Goal: Task Accomplishment & Management: Manage account settings

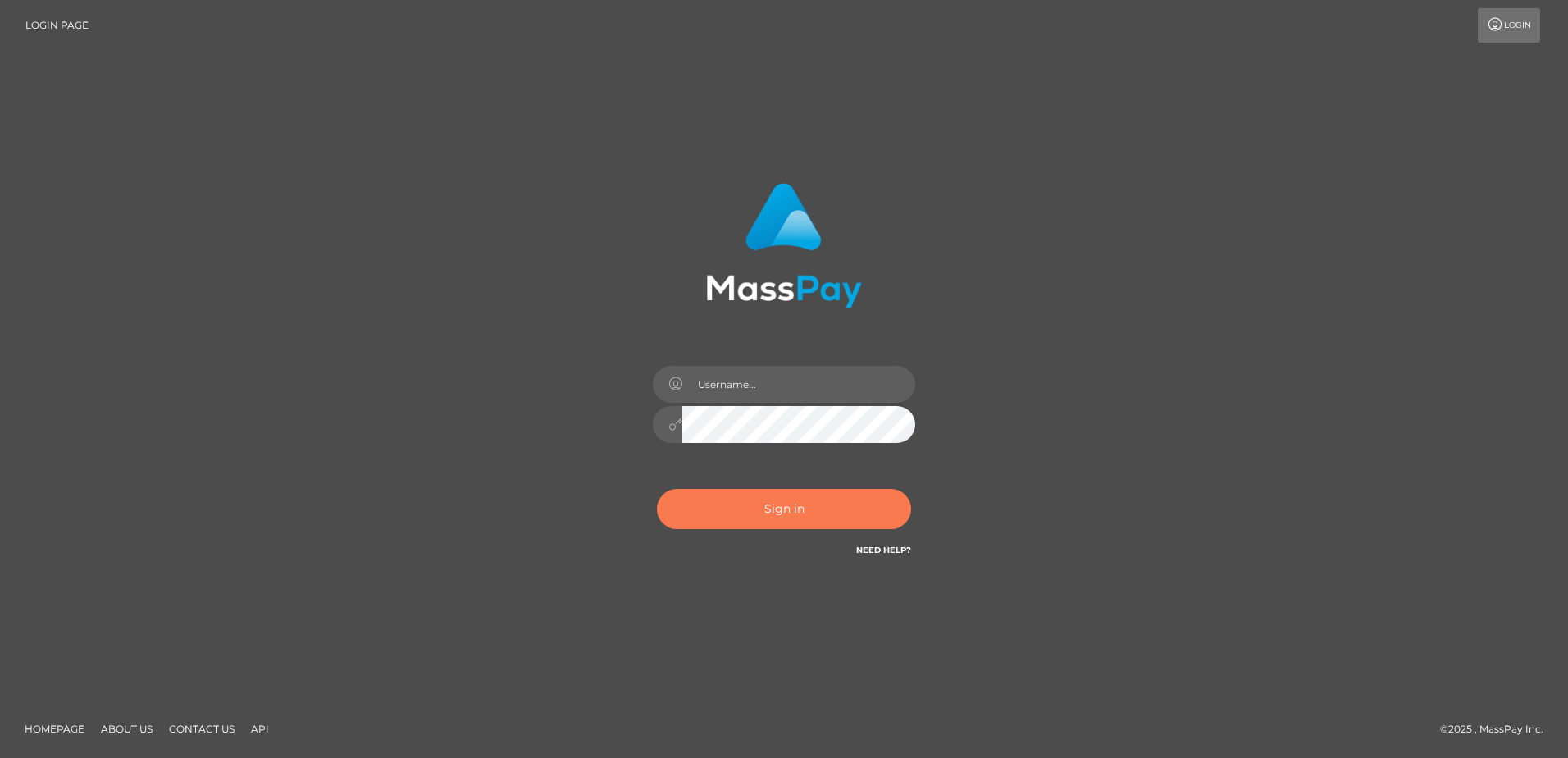
click at [831, 508] on button "Sign in" at bounding box center [783, 509] width 254 height 41
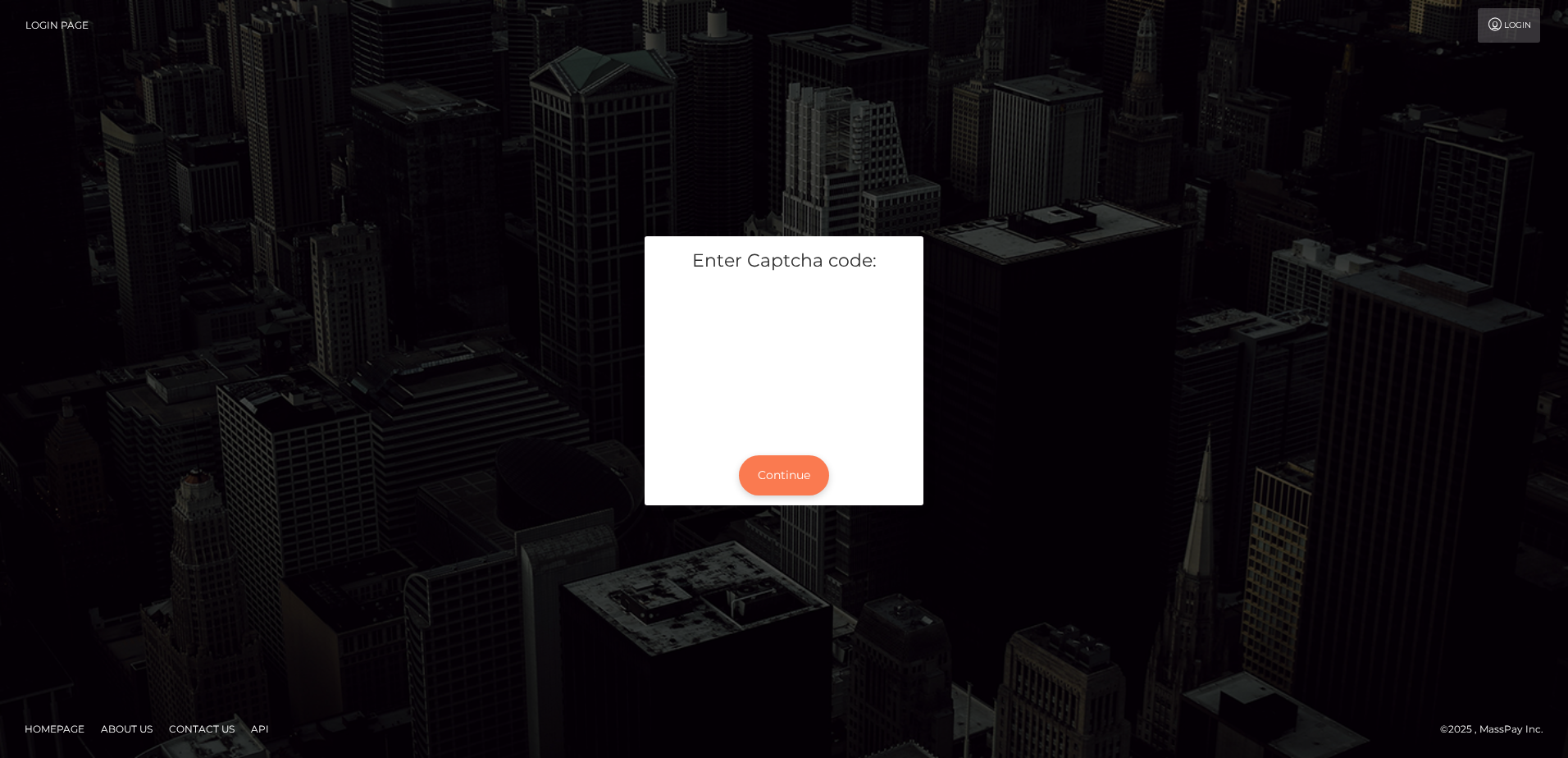
click at [794, 483] on button "Continue" at bounding box center [784, 475] width 90 height 41
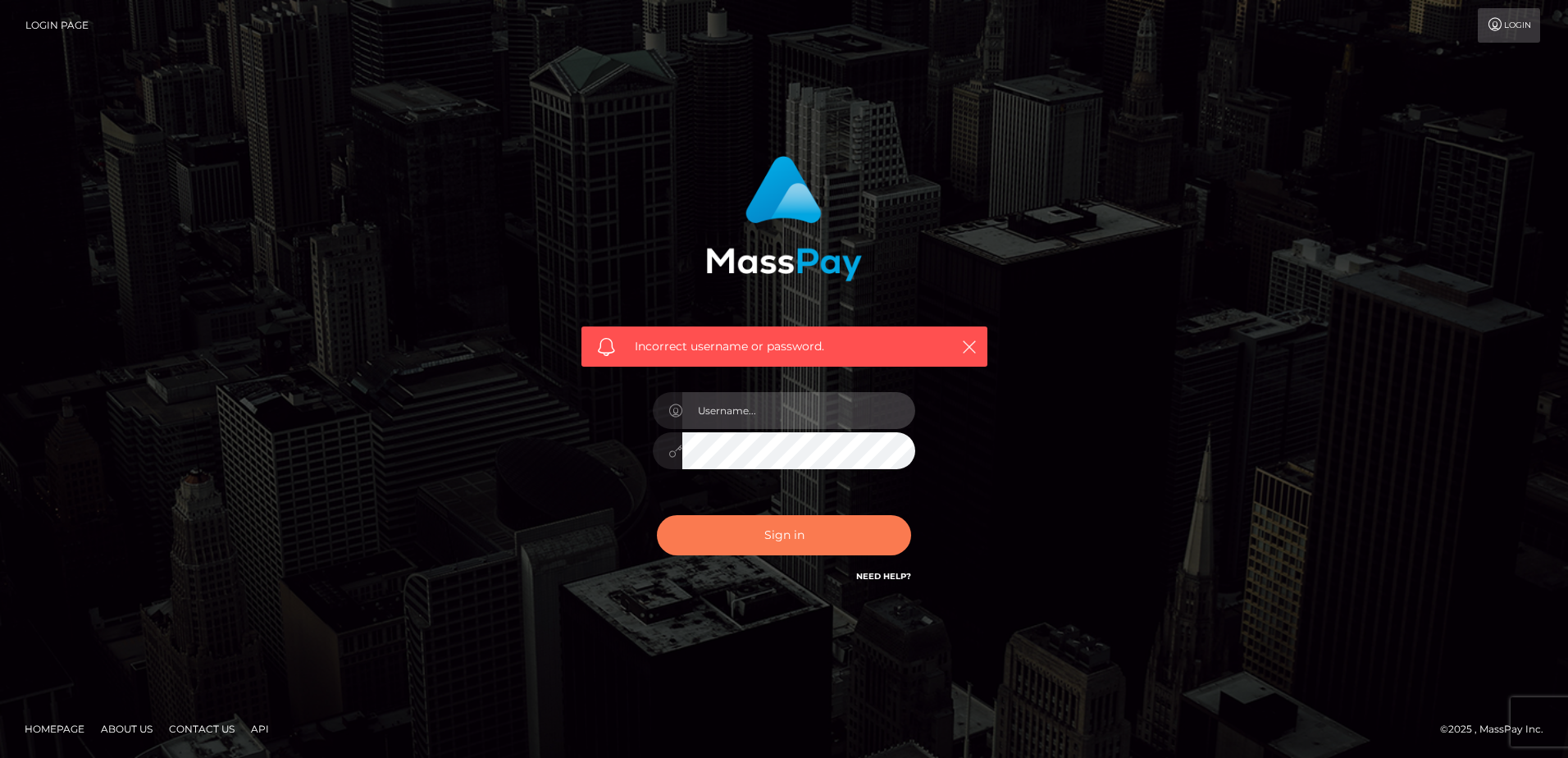
type input "hengland"
click at [846, 531] on button "Sign in" at bounding box center [783, 535] width 254 height 41
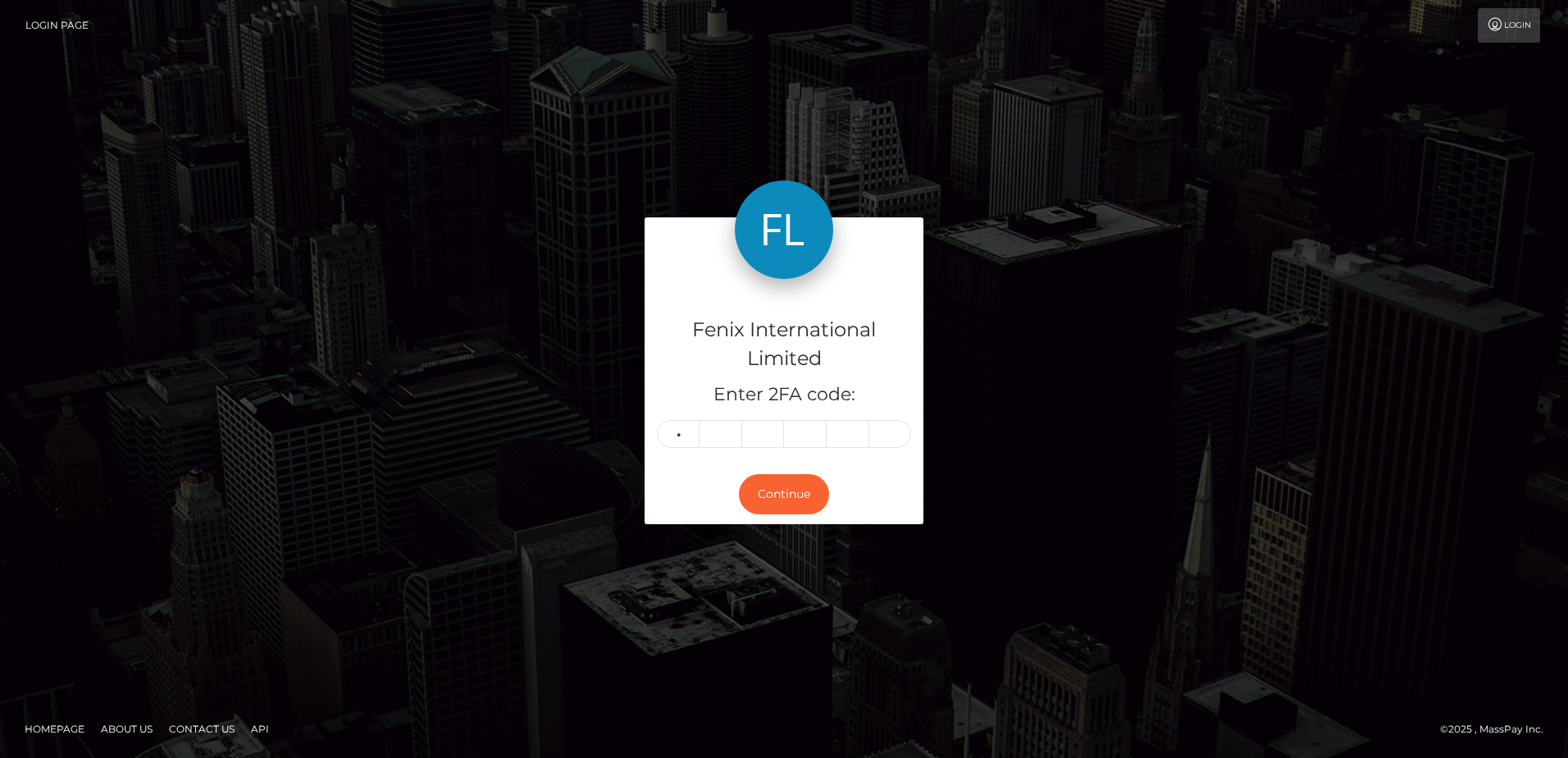
type input "3"
type input "1"
type input "7"
type input "3"
type input "0"
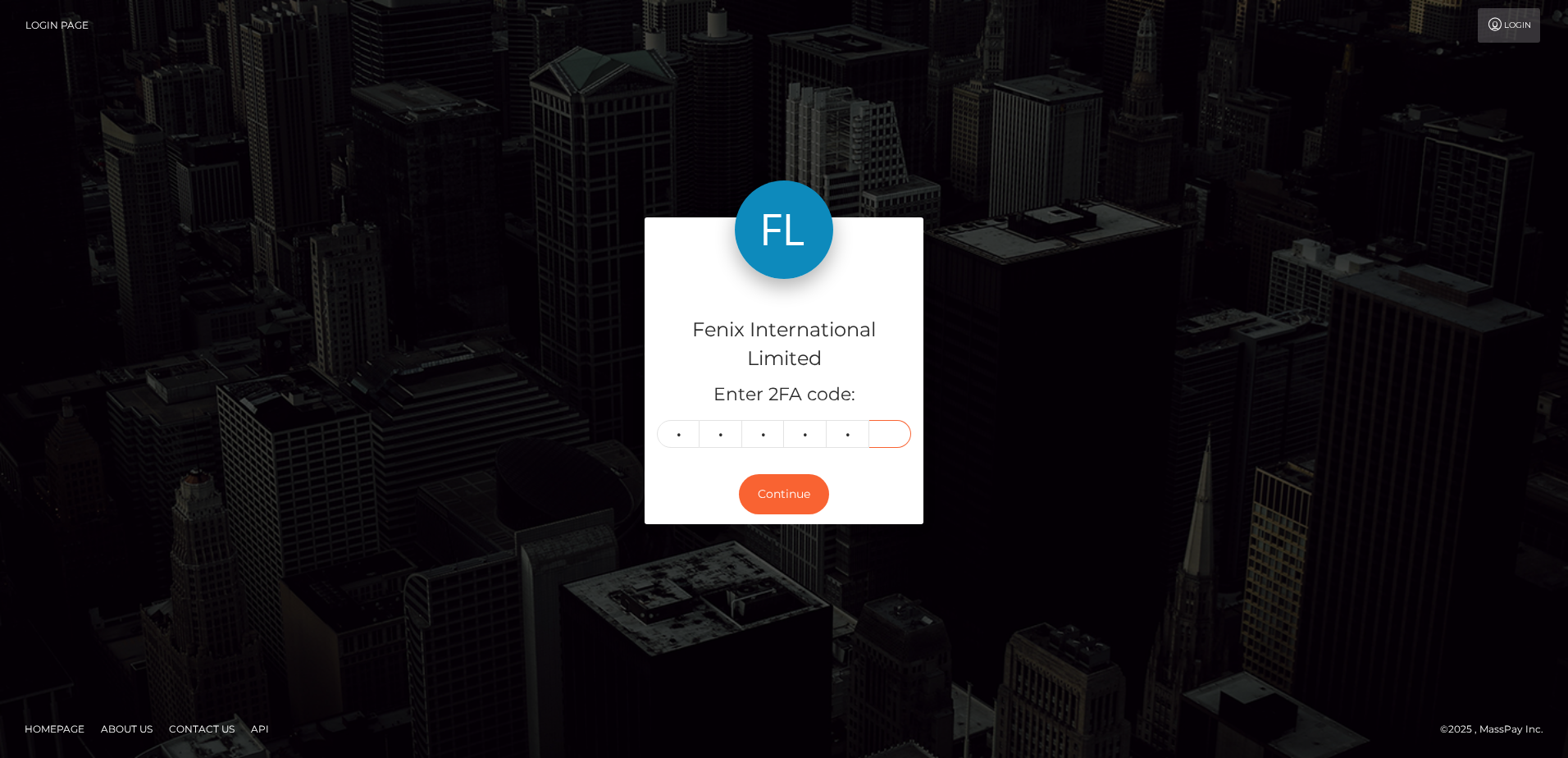
type input "6"
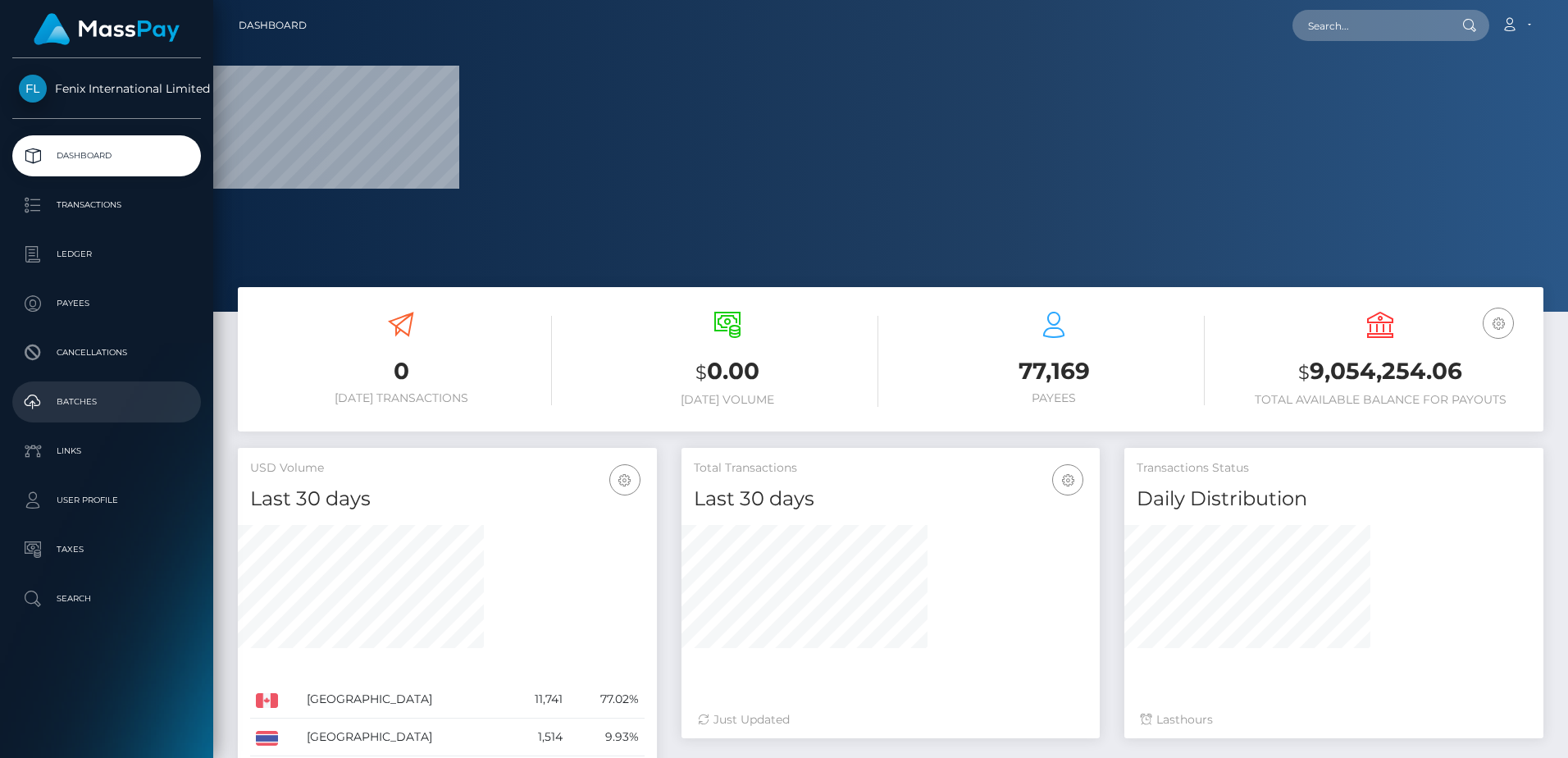
click at [139, 384] on link "Batches" at bounding box center [106, 402] width 188 height 41
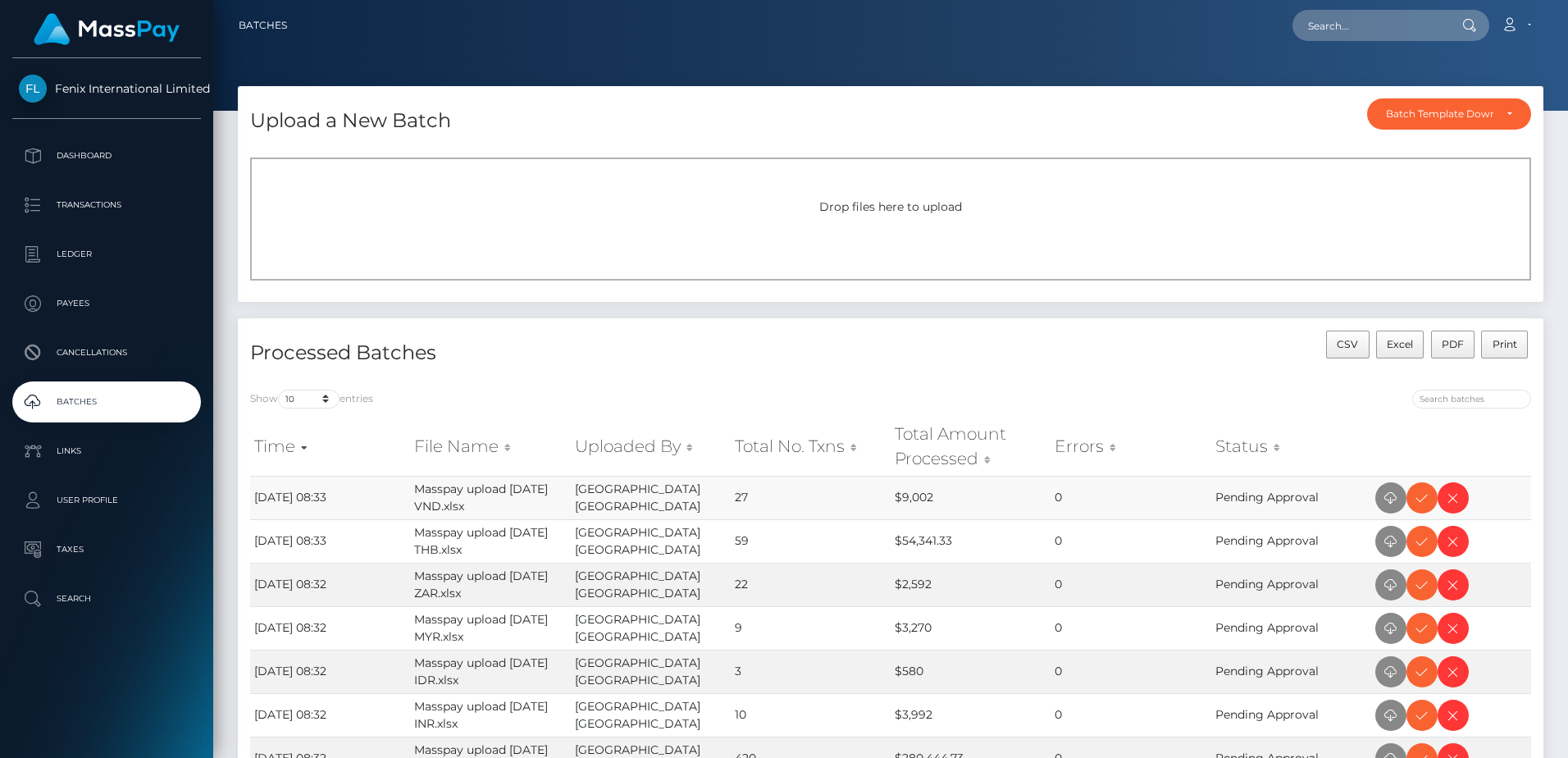
scroll to position [82, 0]
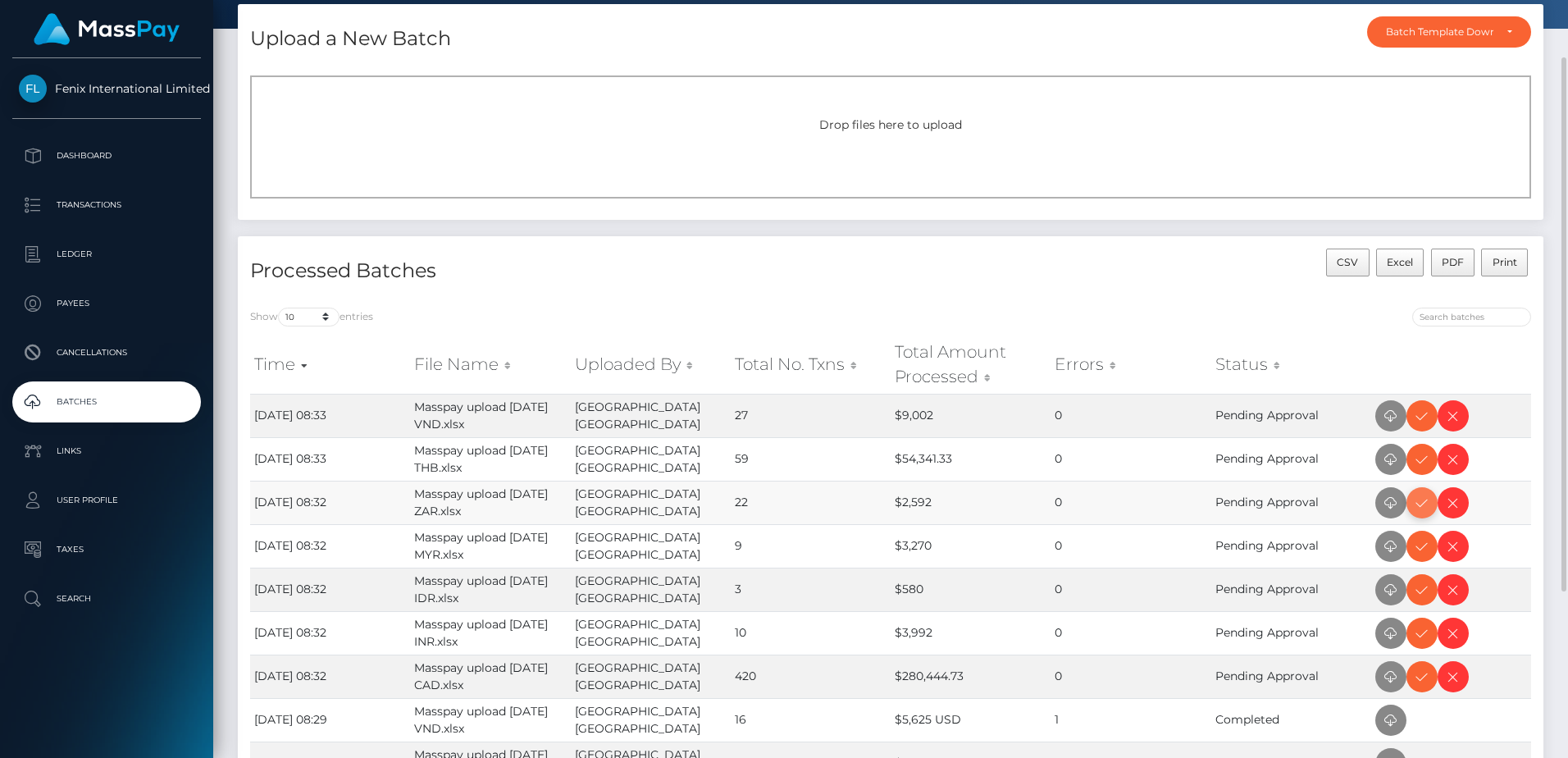
click at [1427, 504] on icon at bounding box center [1421, 503] width 19 height 20
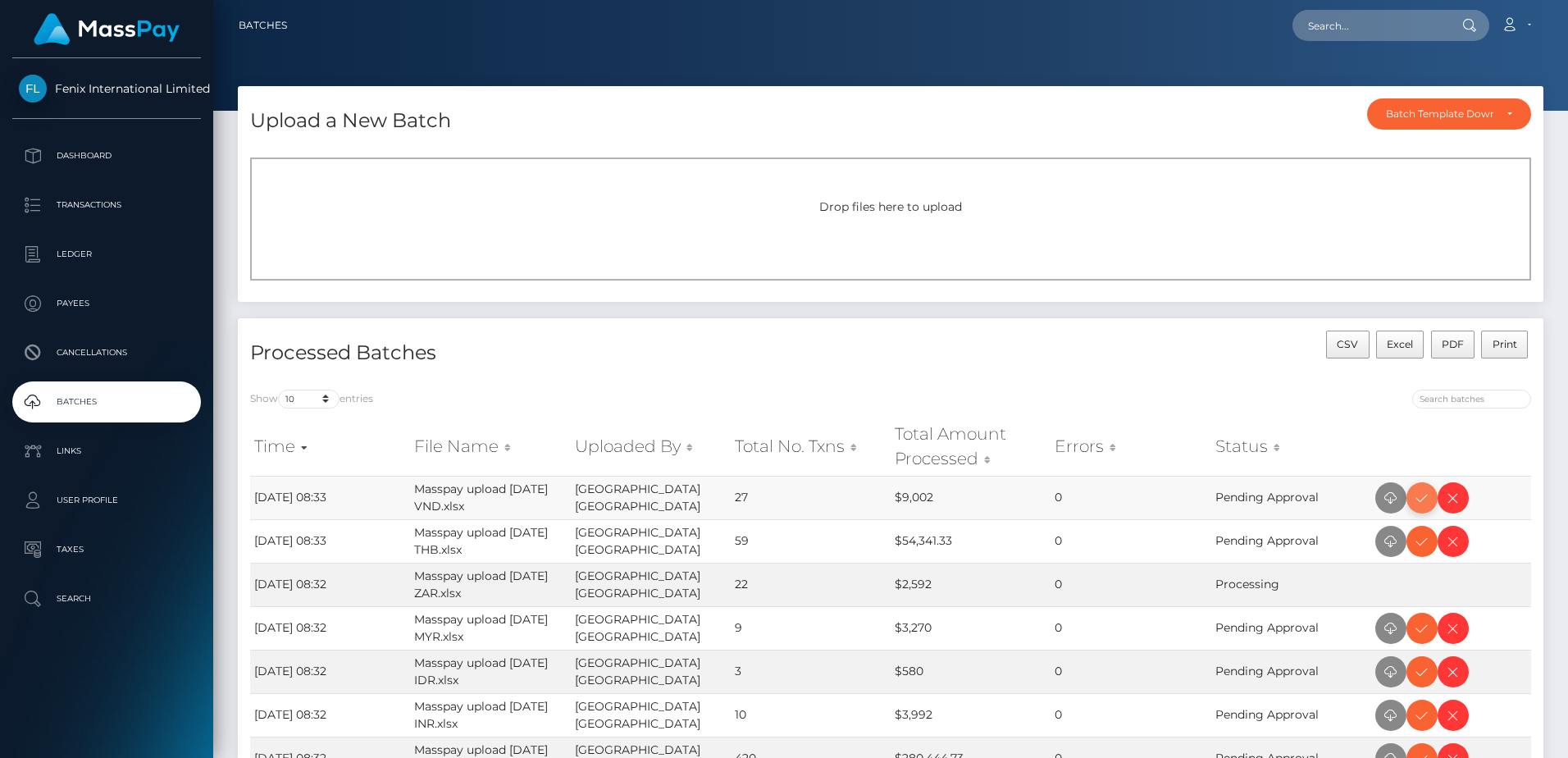
click at [1422, 498] on icon at bounding box center [1421, 498] width 19 height 20
click at [1425, 551] on icon at bounding box center [1421, 541] width 19 height 20
click at [1419, 635] on icon at bounding box center [1421, 629] width 19 height 20
click at [1419, 714] on icon at bounding box center [1421, 716] width 19 height 20
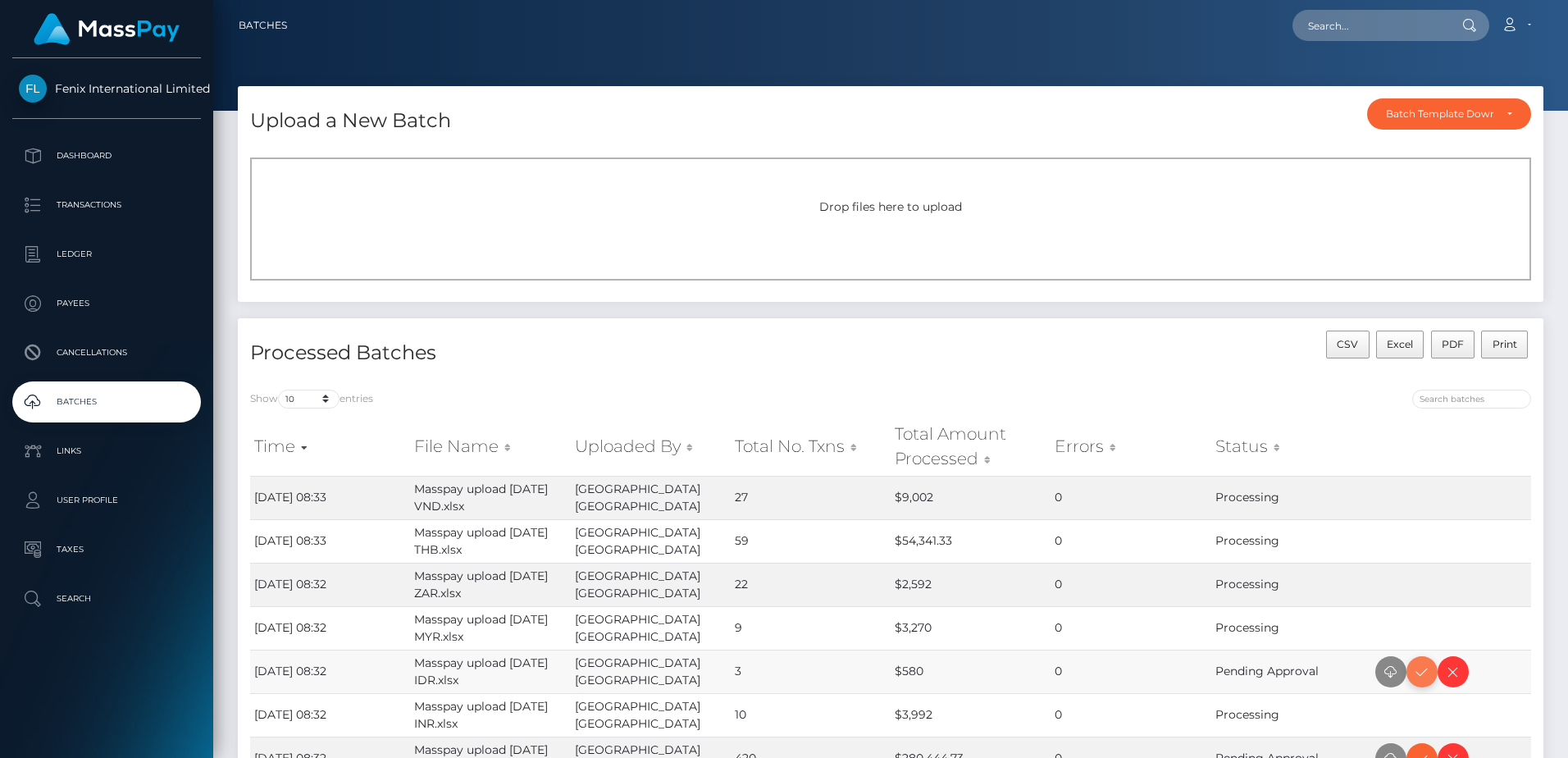
click at [1425, 681] on icon at bounding box center [1421, 672] width 19 height 20
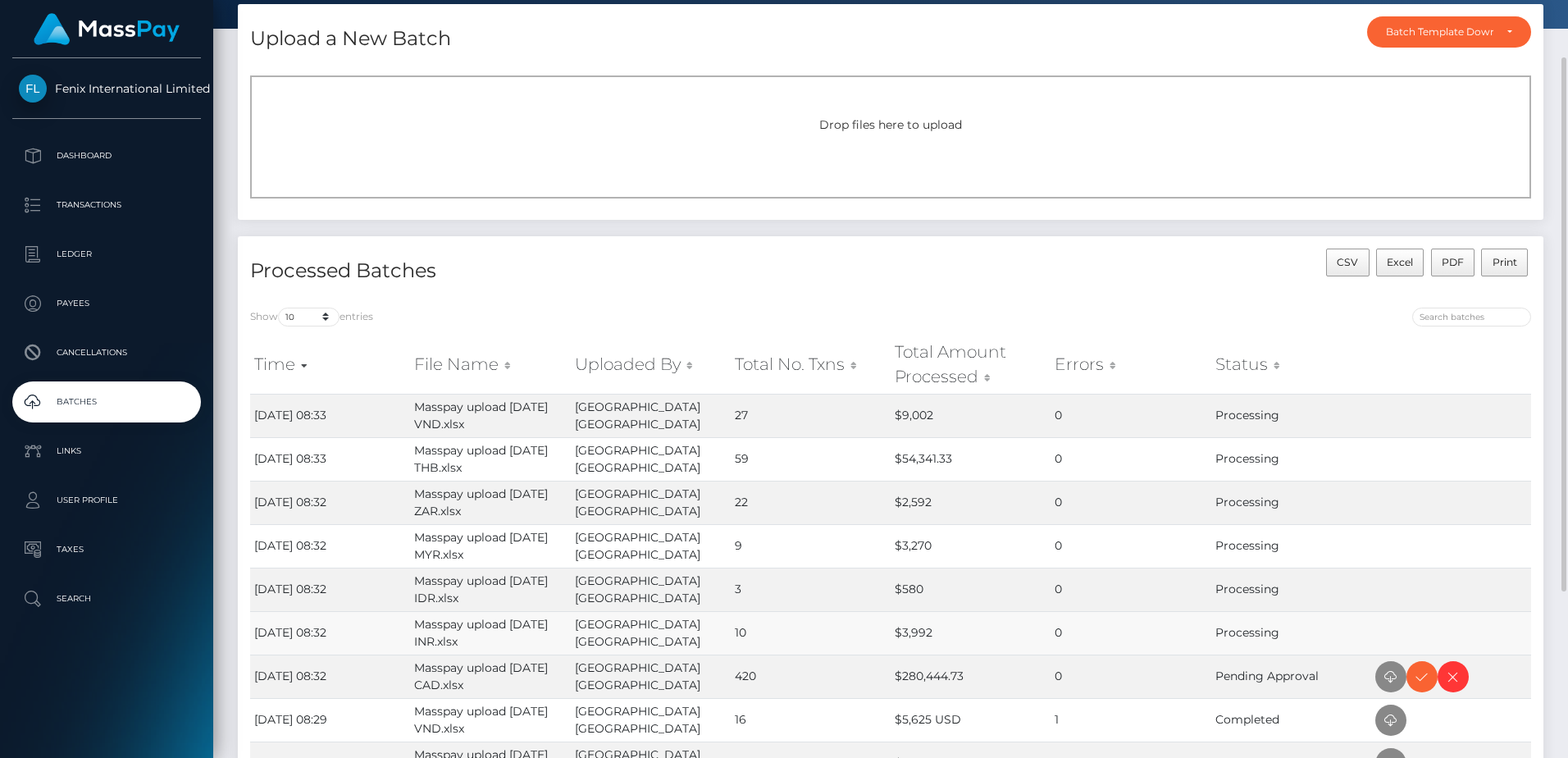
drag, startPoint x: 1428, startPoint y: 680, endPoint x: 1480, endPoint y: 648, distance: 61.1
click at [1428, 680] on icon at bounding box center [1421, 677] width 19 height 20
